Goal: Task Accomplishment & Management: Use online tool/utility

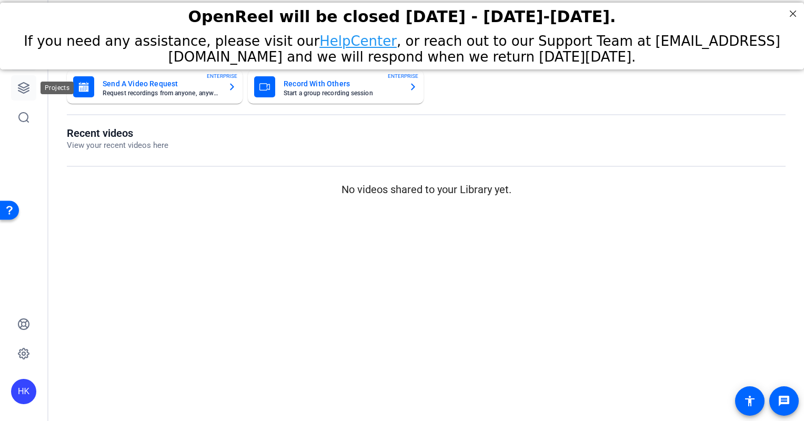
click at [23, 87] on icon at bounding box center [23, 88] width 13 height 13
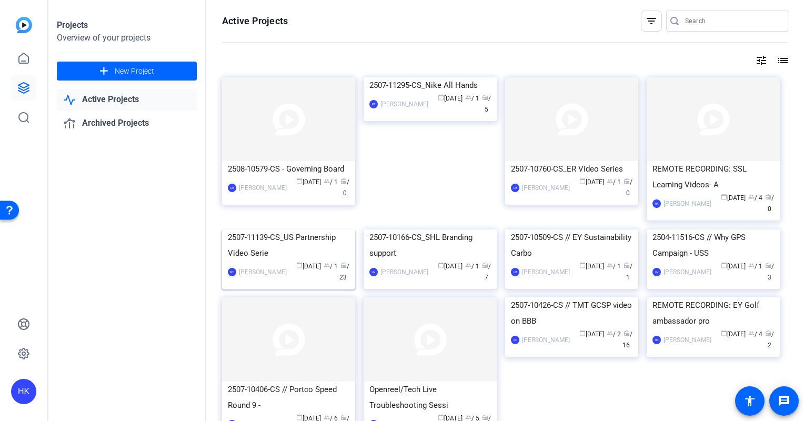
click at [288, 229] on img at bounding box center [288, 229] width 133 height 0
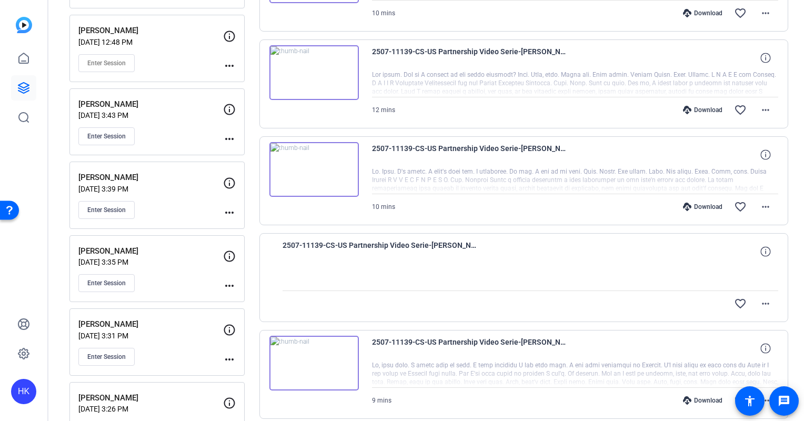
scroll to position [221, 0]
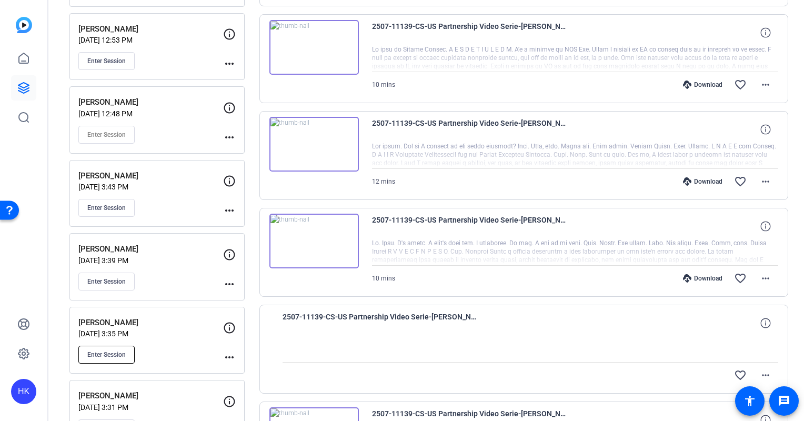
click at [109, 351] on span "Enter Session" at bounding box center [106, 355] width 38 height 8
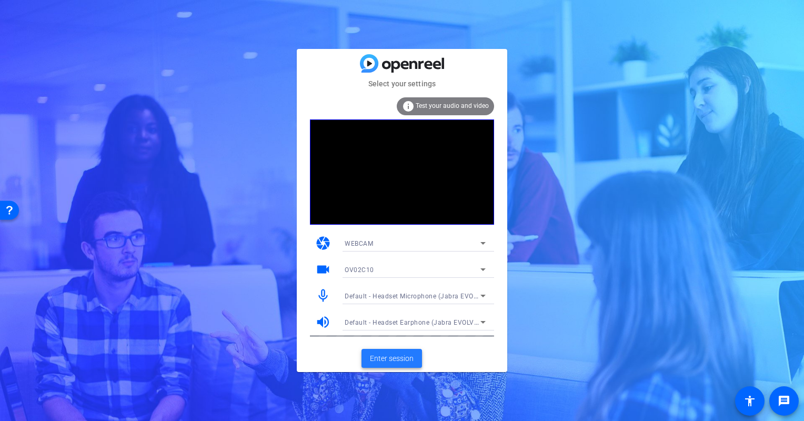
click at [398, 355] on span "Enter session" at bounding box center [392, 358] width 44 height 11
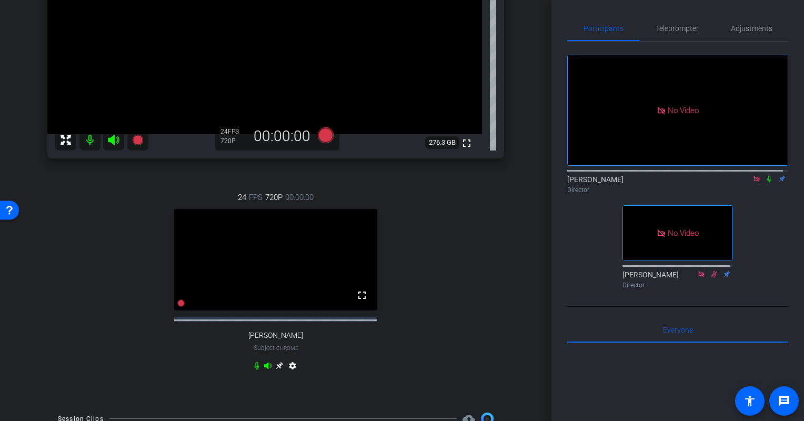
scroll to position [238, 0]
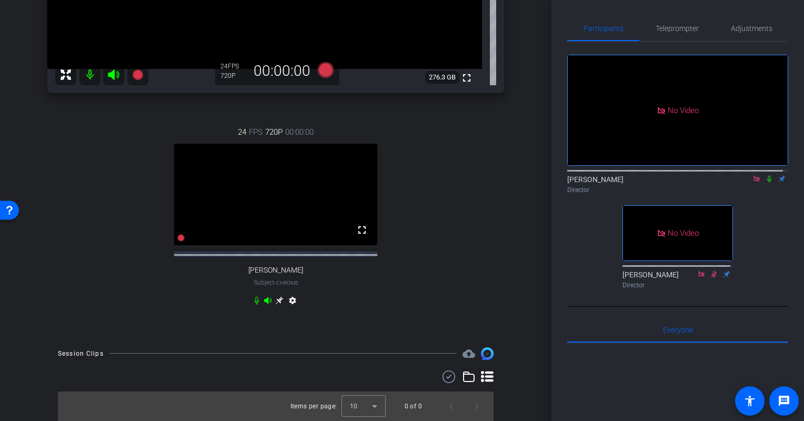
click at [767, 183] on icon at bounding box center [769, 178] width 8 height 7
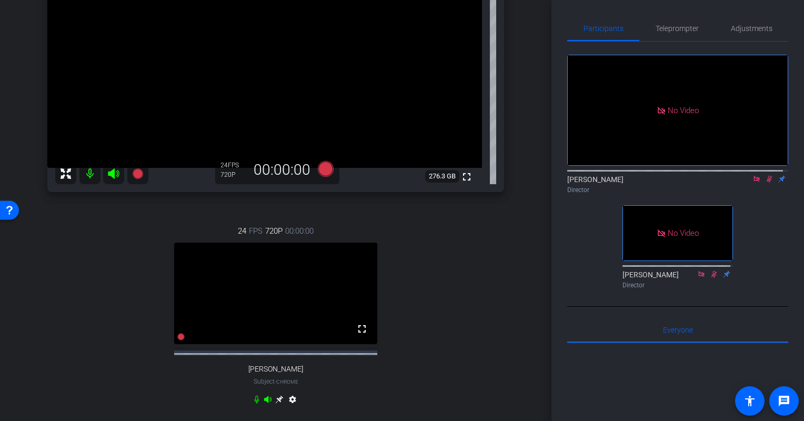
scroll to position [131, 0]
click at [765, 183] on icon at bounding box center [769, 178] width 8 height 7
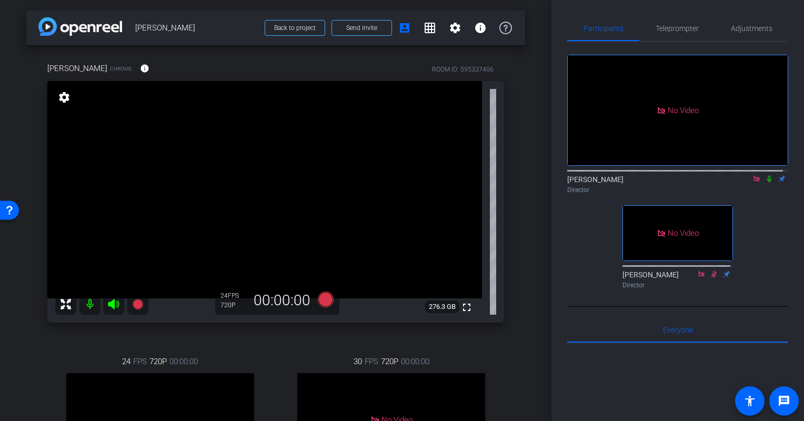
scroll to position [147, 0]
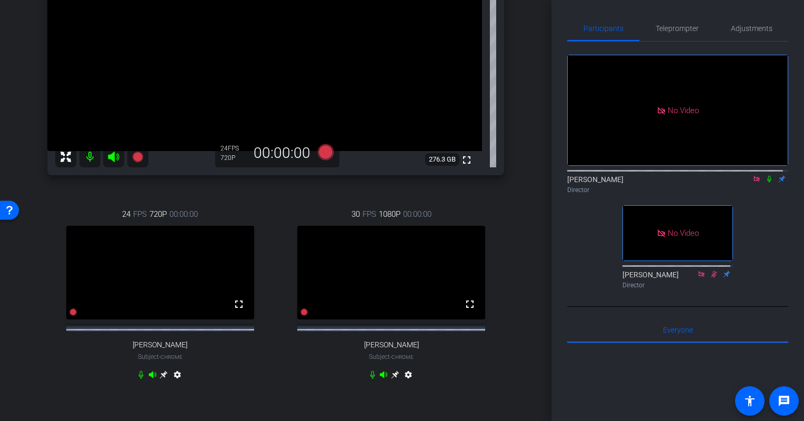
click at [168, 379] on icon at bounding box center [164, 375] width 8 height 8
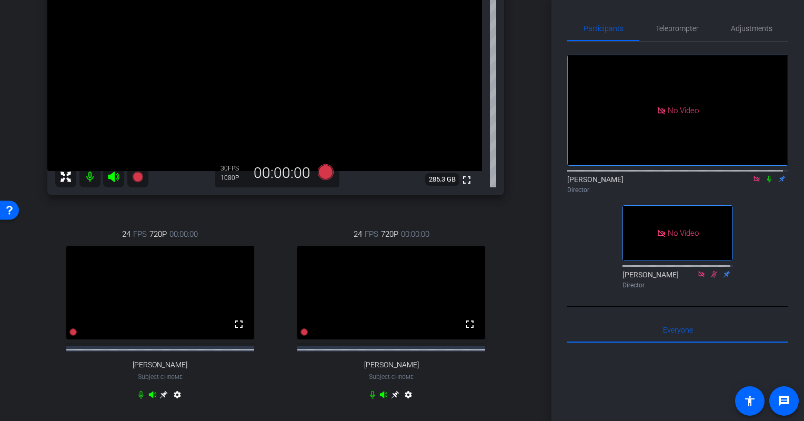
scroll to position [128, 0]
click at [391, 398] on icon at bounding box center [395, 394] width 8 height 8
click at [168, 399] on icon at bounding box center [164, 395] width 8 height 8
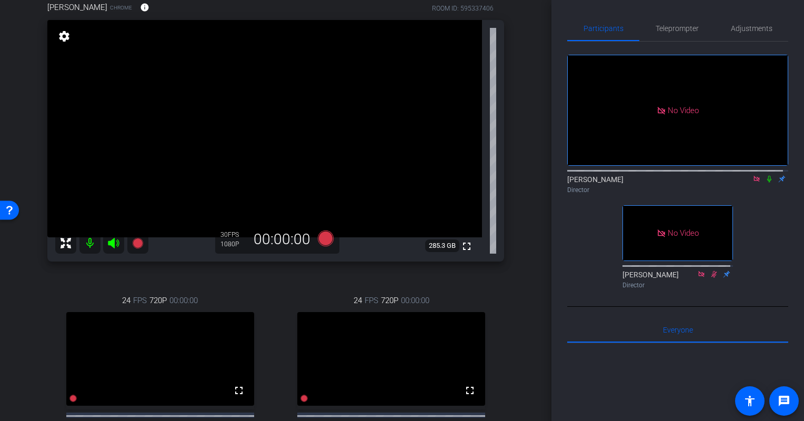
scroll to position [32, 0]
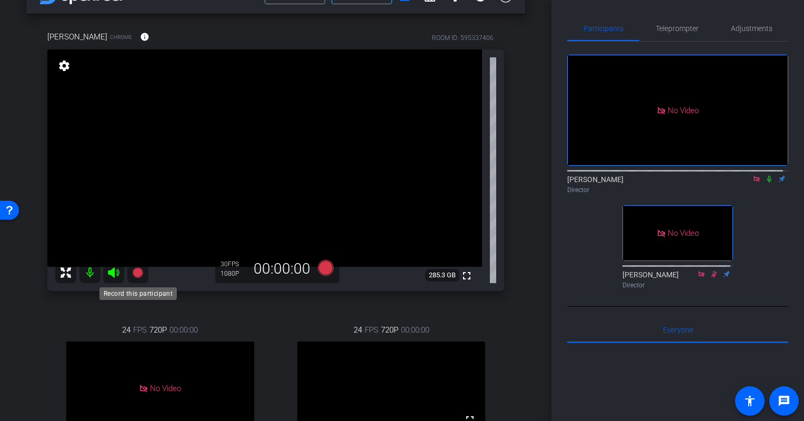
click at [139, 267] on icon at bounding box center [138, 272] width 13 height 13
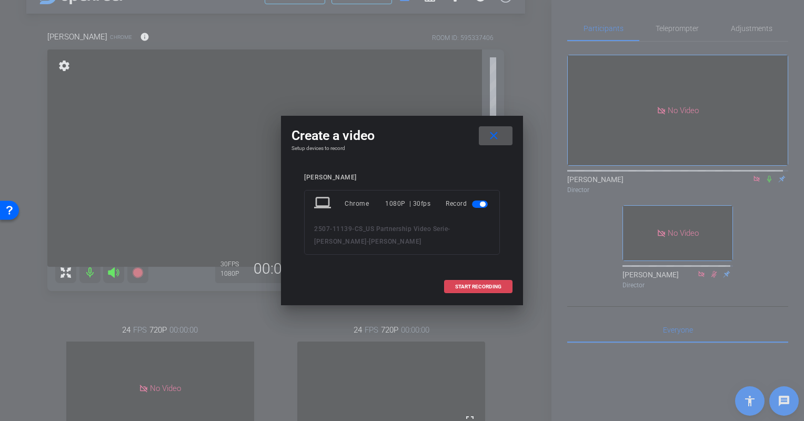
click at [477, 286] on span "START RECORDING" at bounding box center [478, 286] width 46 height 5
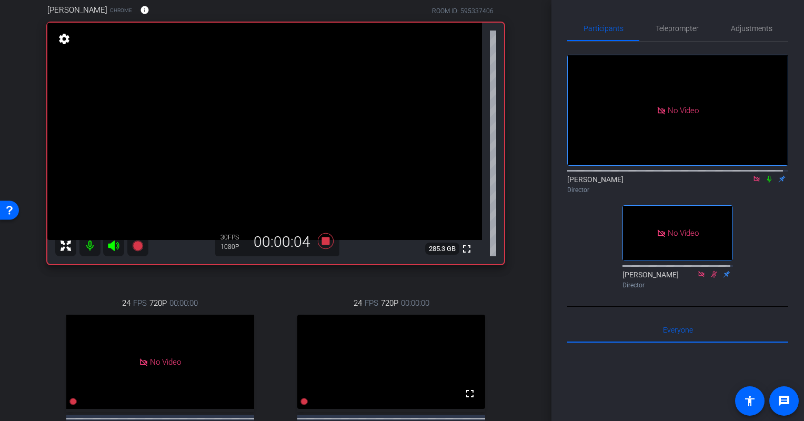
scroll to position [59, 0]
click at [765, 183] on icon at bounding box center [769, 178] width 8 height 7
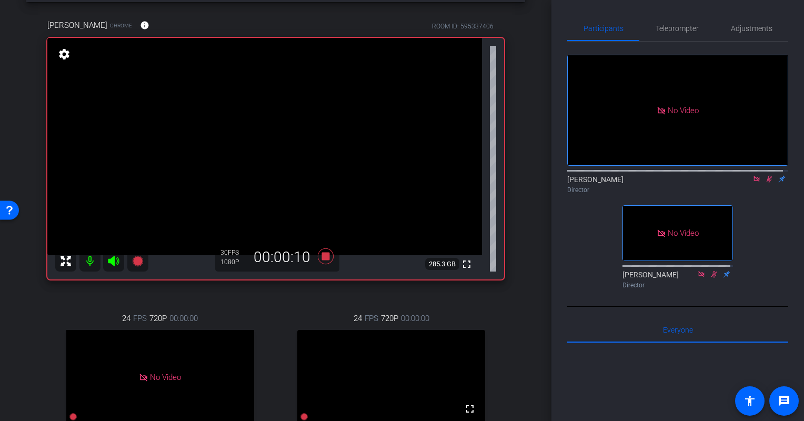
scroll to position [0, 0]
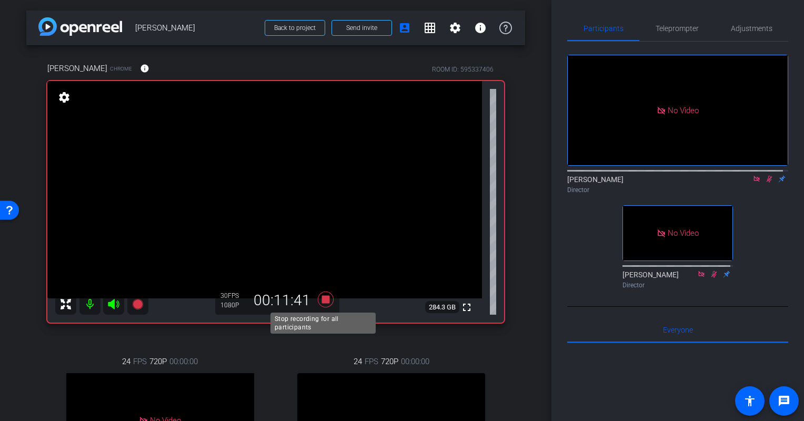
click at [322, 297] on icon at bounding box center [326, 300] width 16 height 16
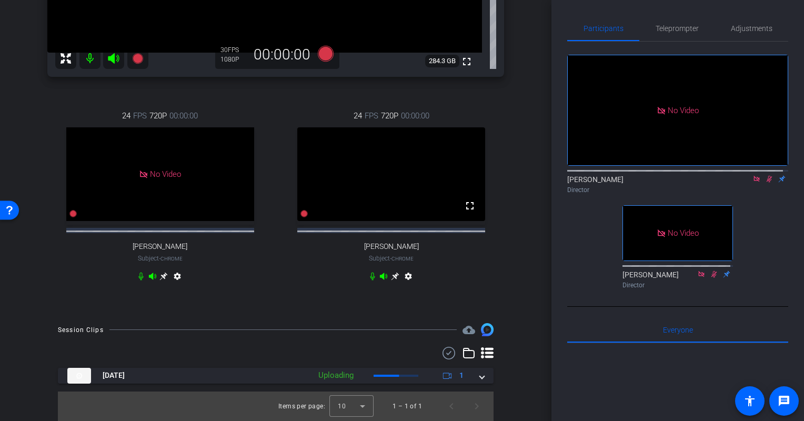
scroll to position [257, 0]
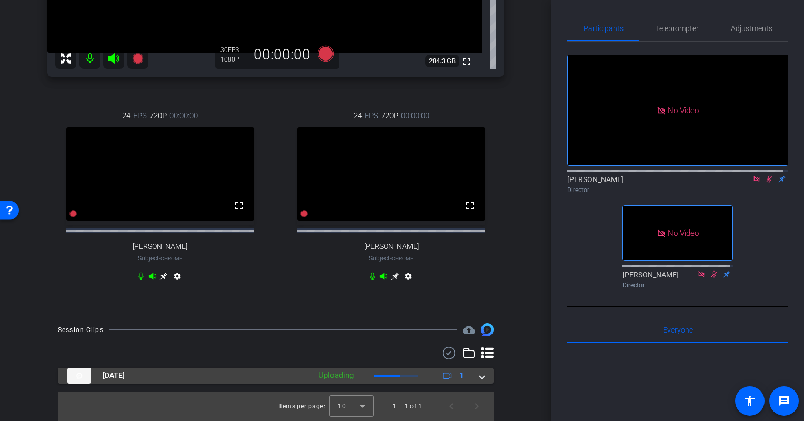
click at [480, 377] on span at bounding box center [482, 375] width 4 height 11
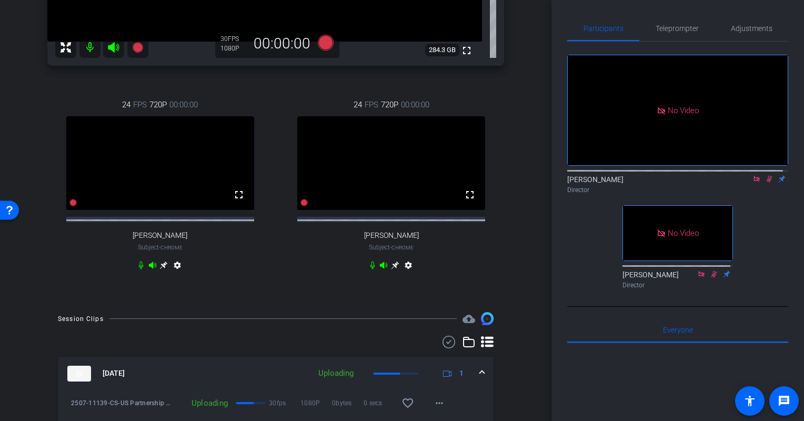
scroll to position [312, 0]
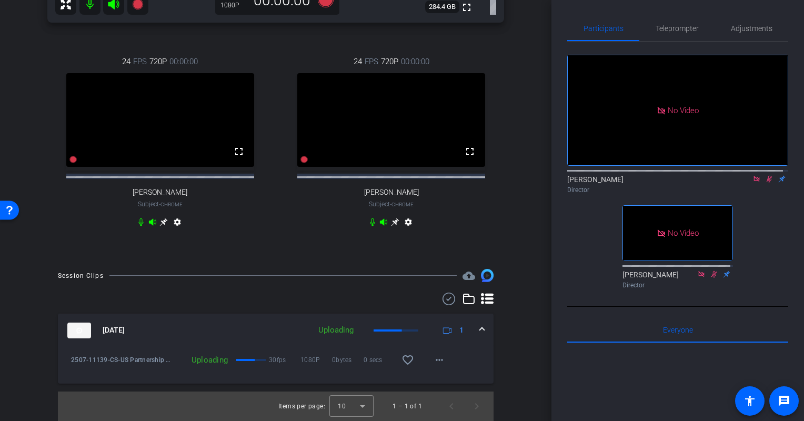
click at [767, 183] on icon at bounding box center [770, 179] width 6 height 7
click at [531, 339] on div "arrow_back [PERSON_NAME] Back to project Send invite account_box grid_on settin…" at bounding box center [276, 210] width 552 height 421
click at [441, 356] on span at bounding box center [439, 359] width 25 height 25
click at [529, 332] on div at bounding box center [402, 210] width 804 height 421
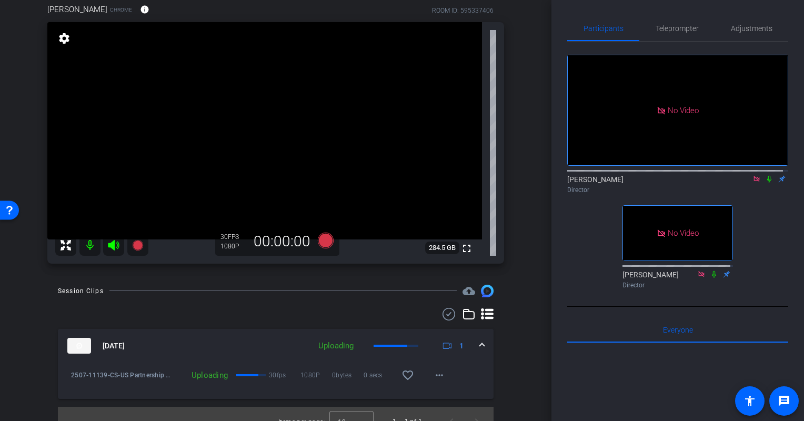
scroll to position [59, 0]
click at [765, 183] on icon at bounding box center [769, 178] width 8 height 7
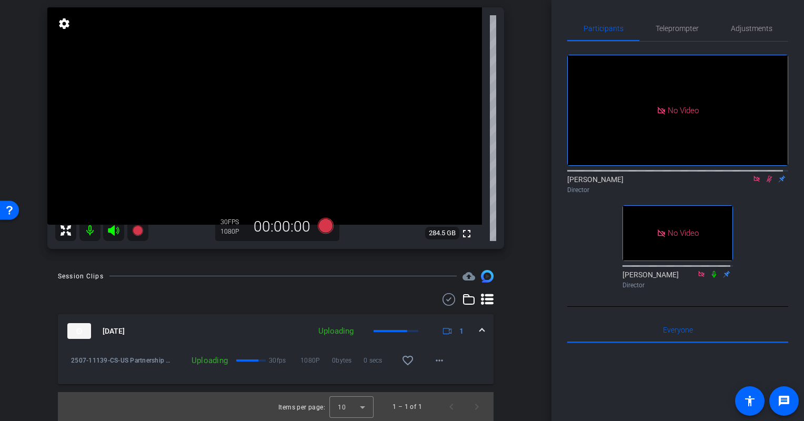
scroll to position [0, 0]
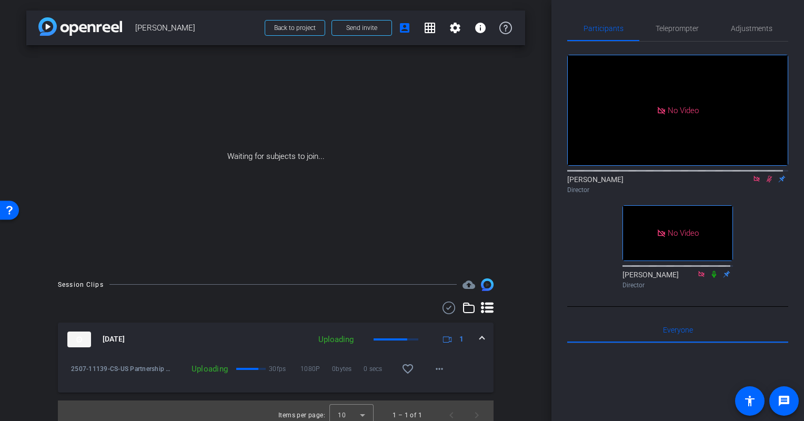
click at [769, 184] on mat-icon at bounding box center [769, 178] width 13 height 9
click at [519, 229] on div "Waiting for subjects to join..." at bounding box center [275, 156] width 499 height 223
